Goal: Find specific page/section: Find specific page/section

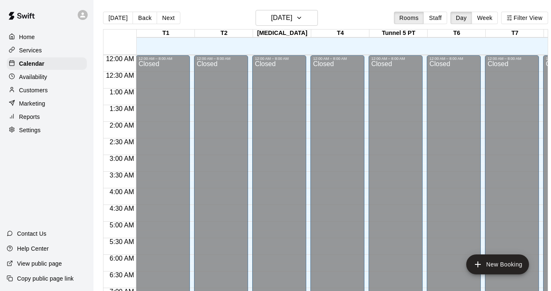
scroll to position [379, 0]
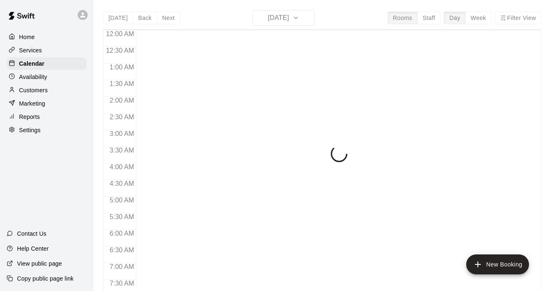
click at [25, 63] on p "Calendar" at bounding box center [31, 63] width 25 height 8
click at [31, 79] on p "Availability" at bounding box center [33, 77] width 28 height 8
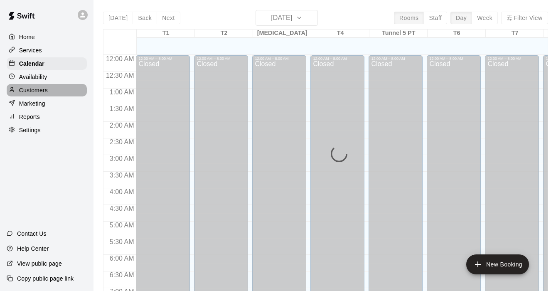
click at [33, 86] on p "Customers" at bounding box center [33, 90] width 29 height 8
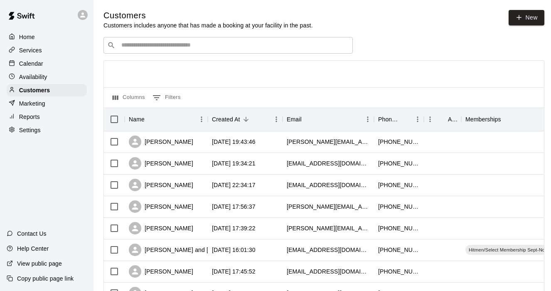
scroll to position [10, 0]
